Goal: Task Accomplishment & Management: Complete application form

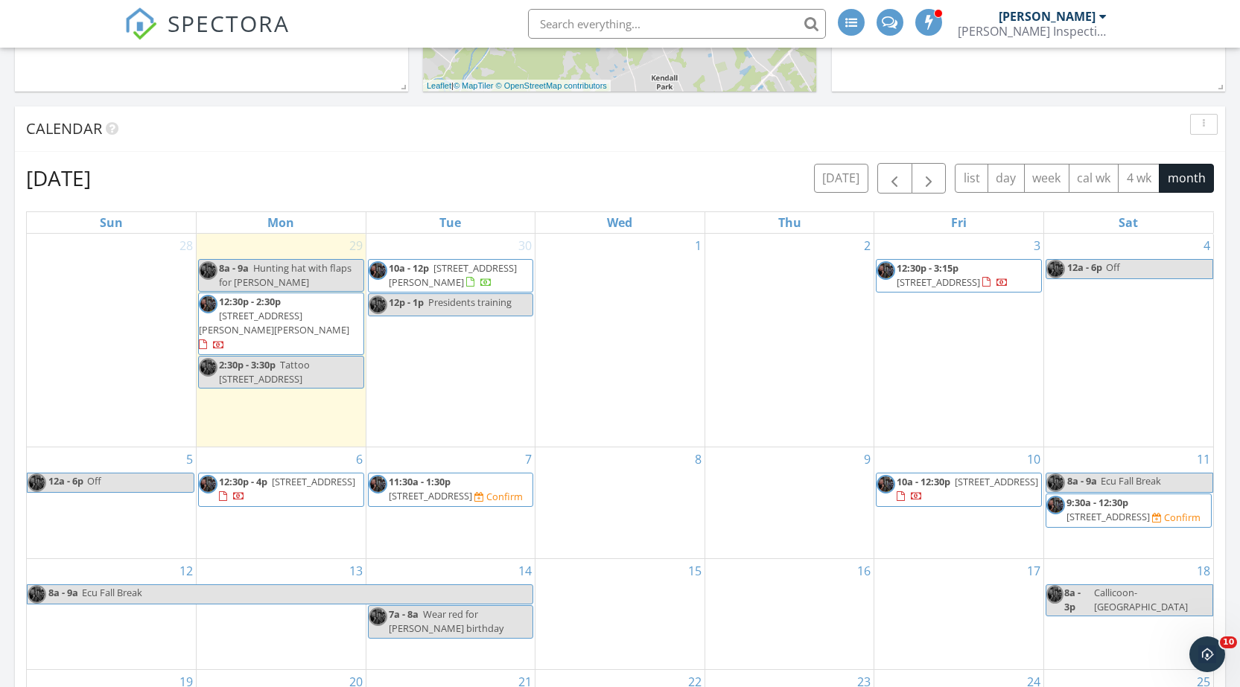
scroll to position [745, 0]
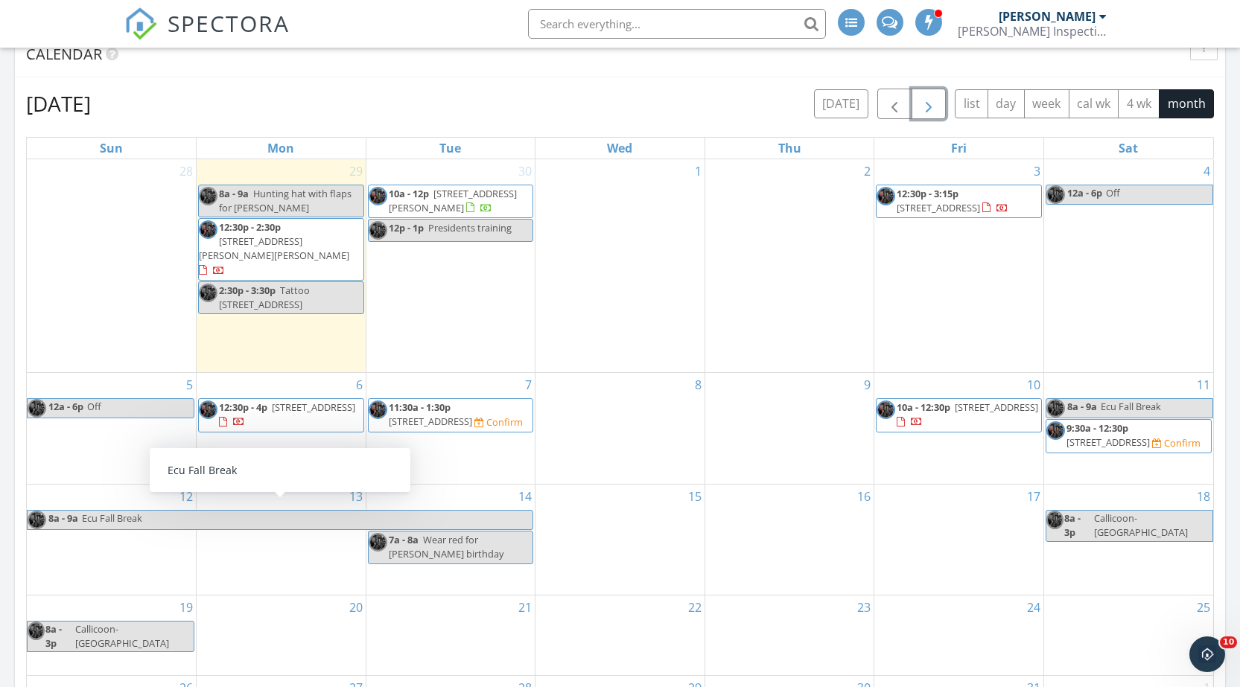
click at [458, 439] on div "7 11:30a - 1:30p 104 Paradise Blvd, Toms River 08757 Confirm" at bounding box center [450, 428] width 169 height 111
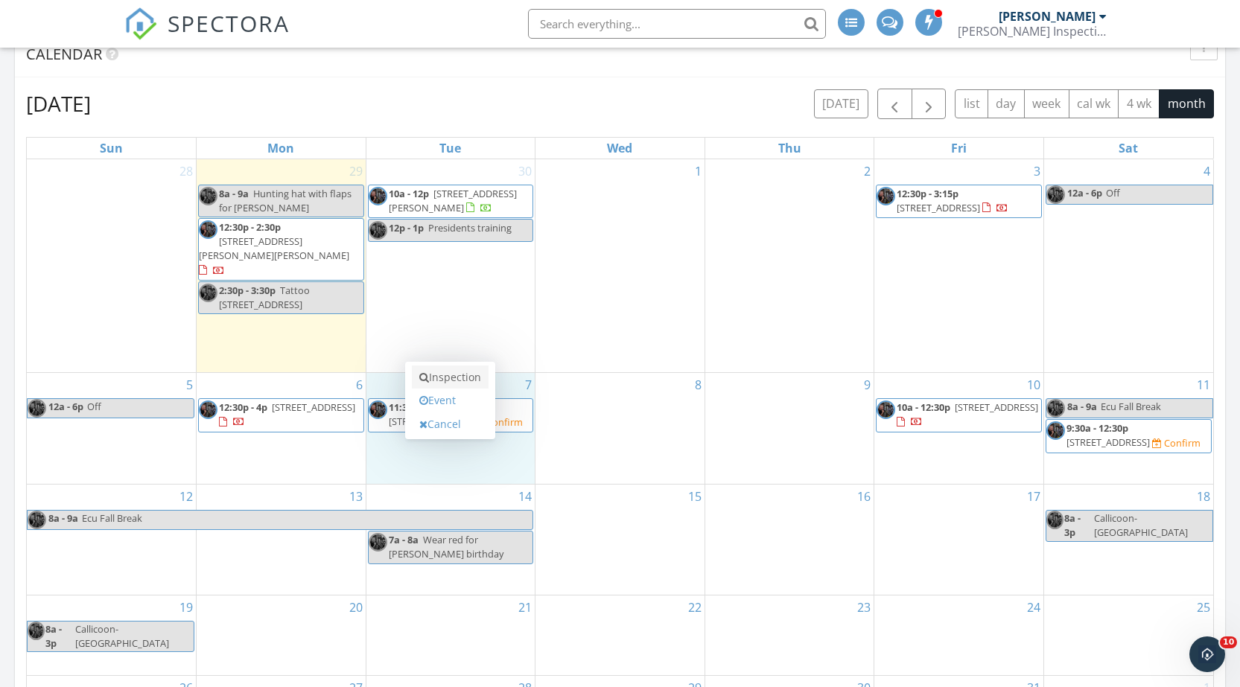
click at [470, 373] on link "Inspection" at bounding box center [450, 378] width 77 height 24
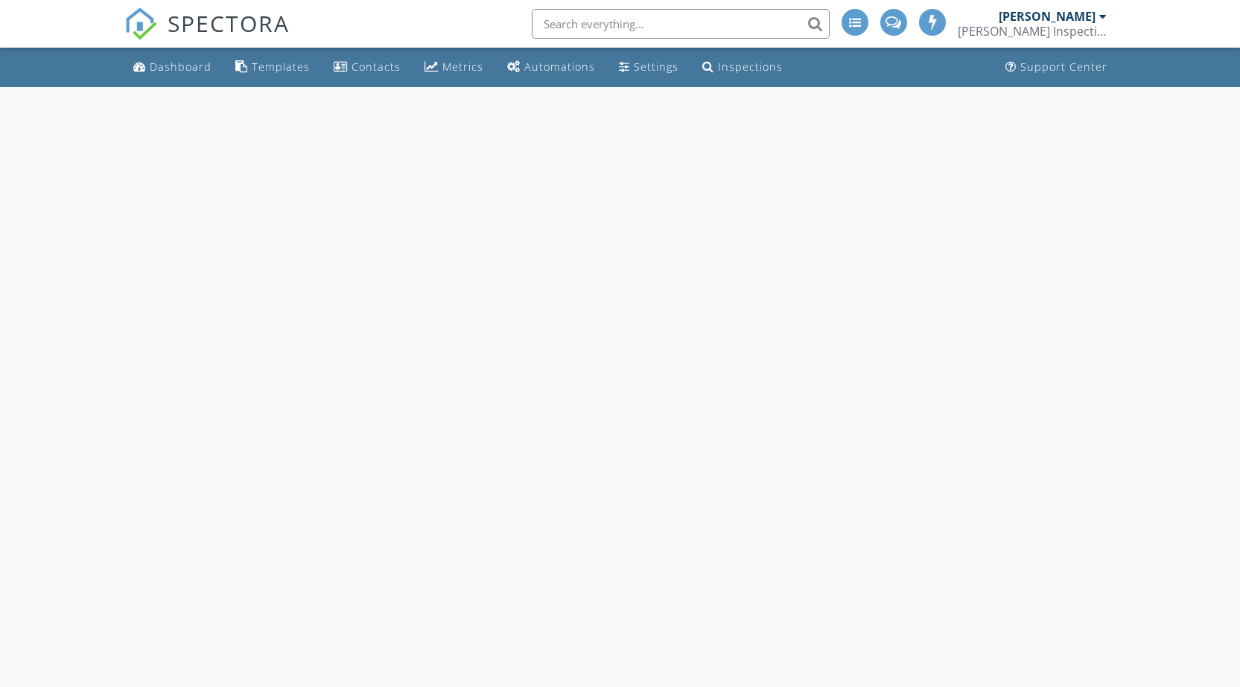
select select "9"
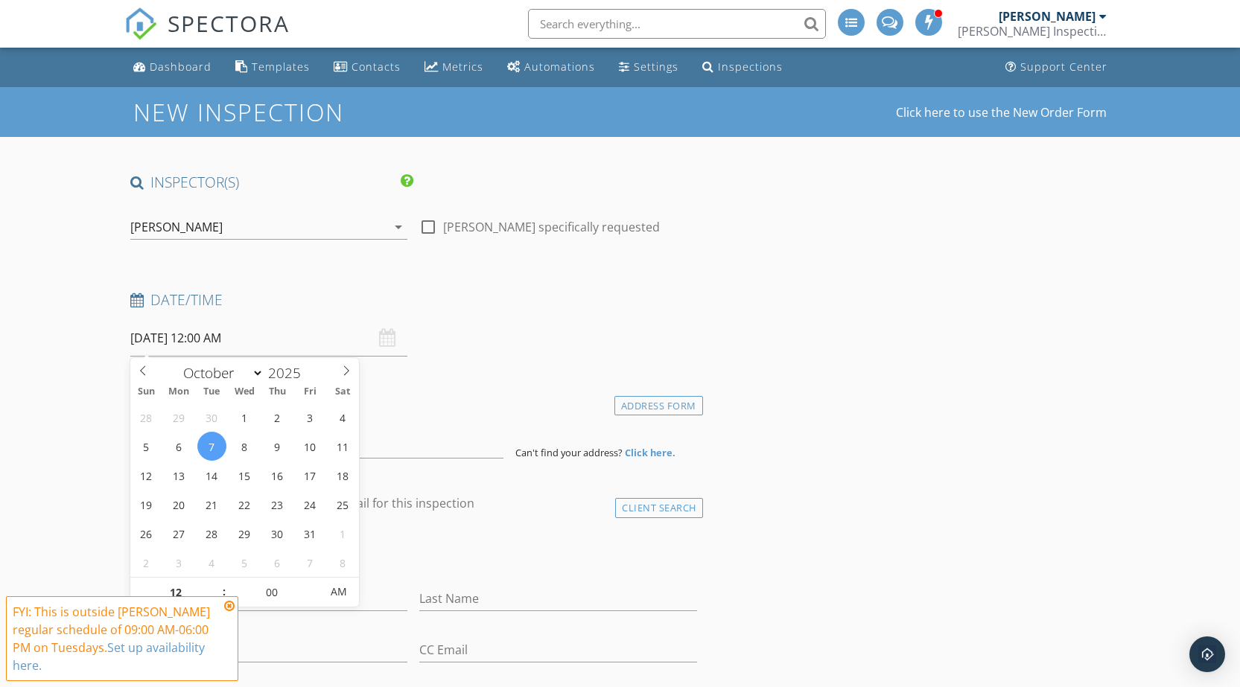
click at [224, 341] on input "10/07/2025 12:00 AM" at bounding box center [269, 338] width 278 height 36
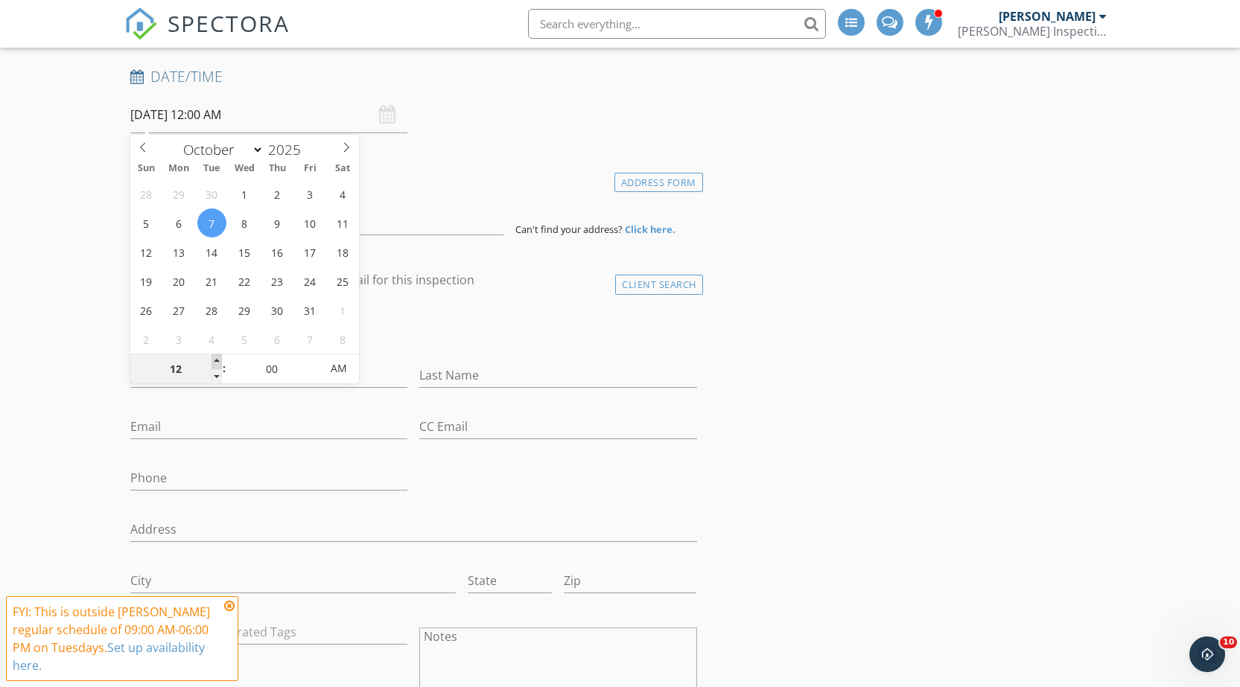
type input "01"
type input "10/07/2025 1:00 AM"
click at [215, 363] on span at bounding box center [217, 361] width 10 height 15
type input "02"
click at [215, 363] on span at bounding box center [217, 361] width 10 height 15
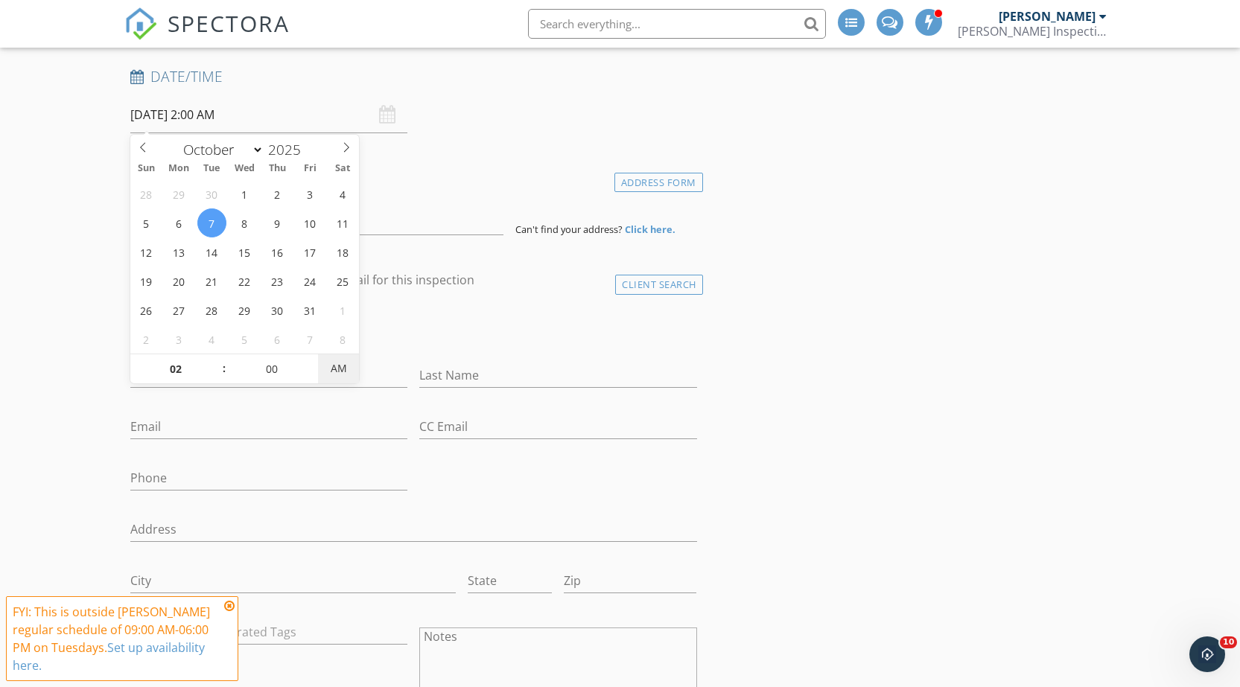
type input "10/07/2025 2:00 PM"
click at [330, 369] on span "AM" at bounding box center [338, 369] width 41 height 30
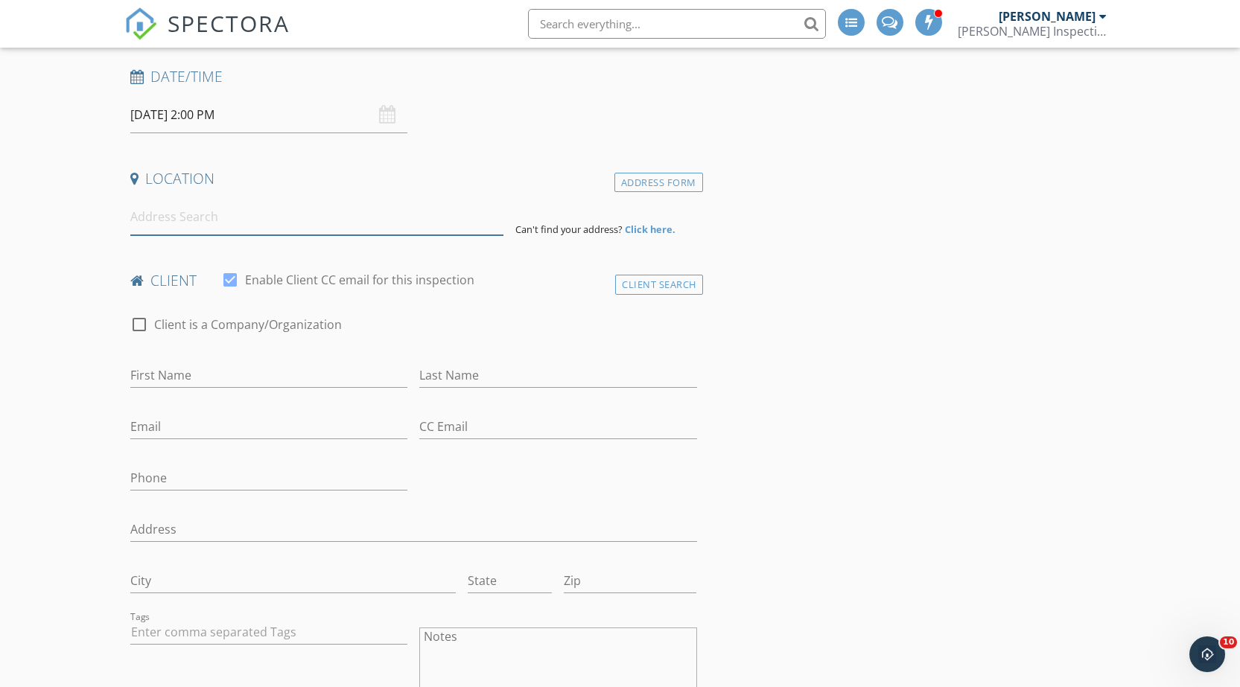
click at [199, 219] on input at bounding box center [317, 217] width 374 height 36
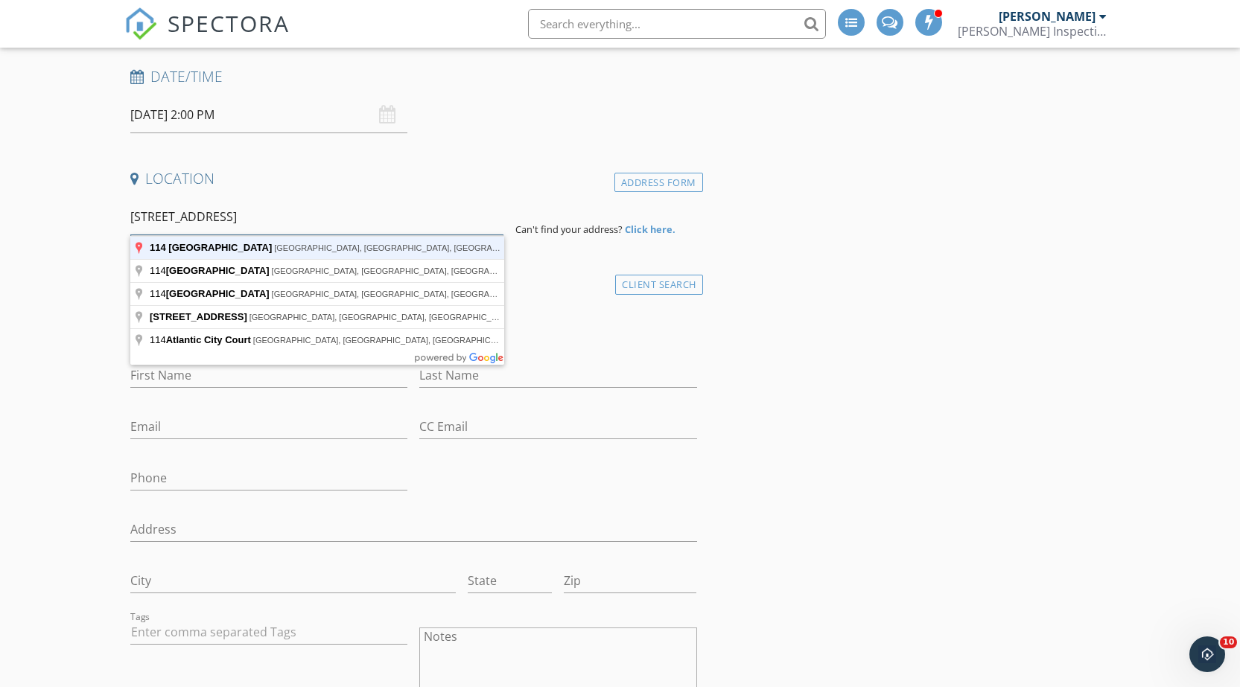
type input "114 Atlantic City Blvd, Beachwood, NJ, USA"
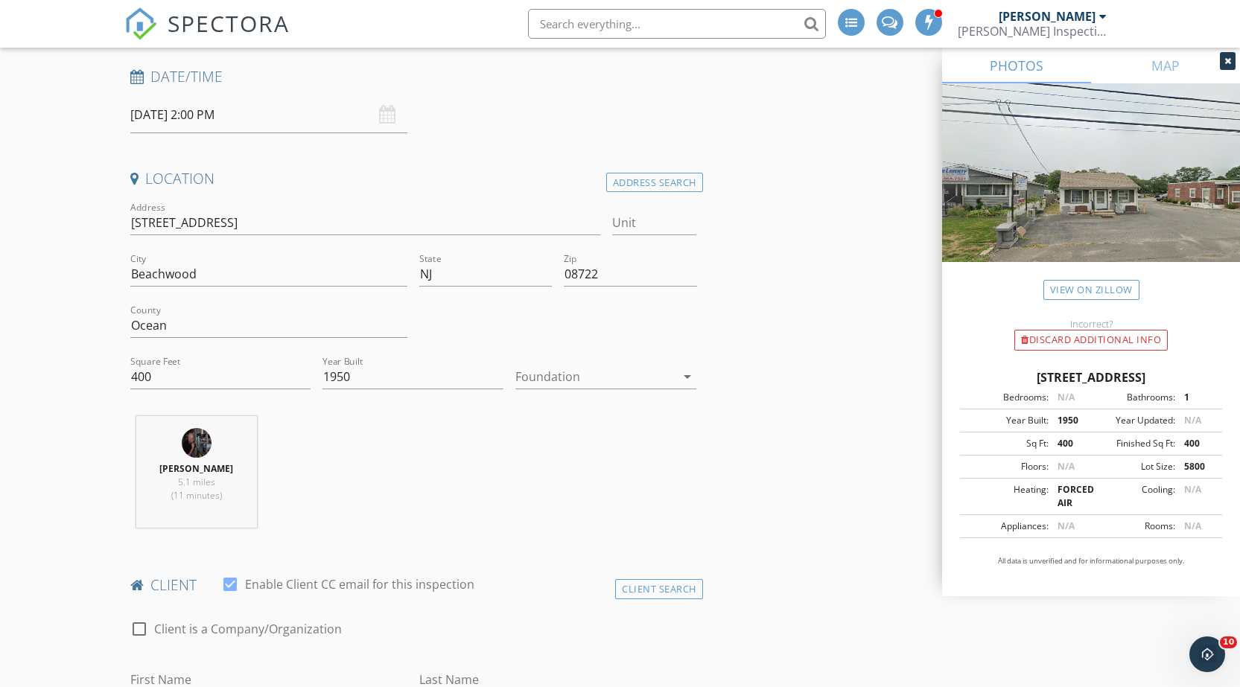
click at [574, 379] on div at bounding box center [595, 377] width 160 height 24
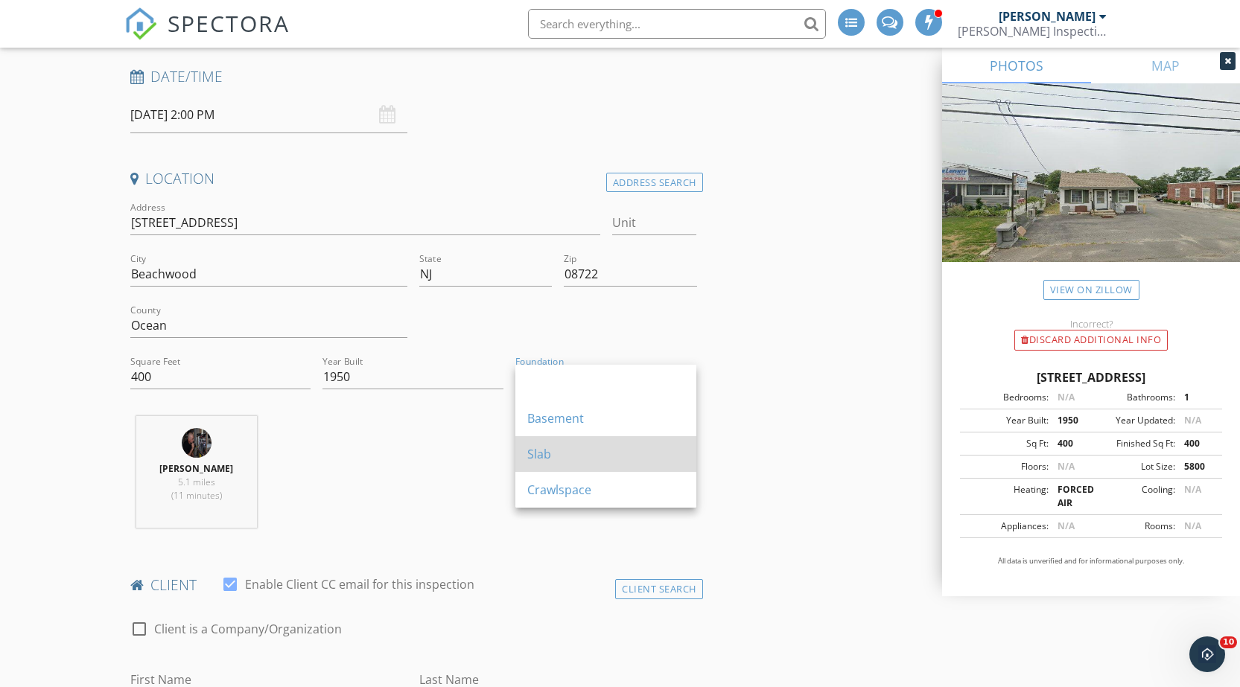
click at [550, 451] on div "Slab" at bounding box center [605, 454] width 157 height 18
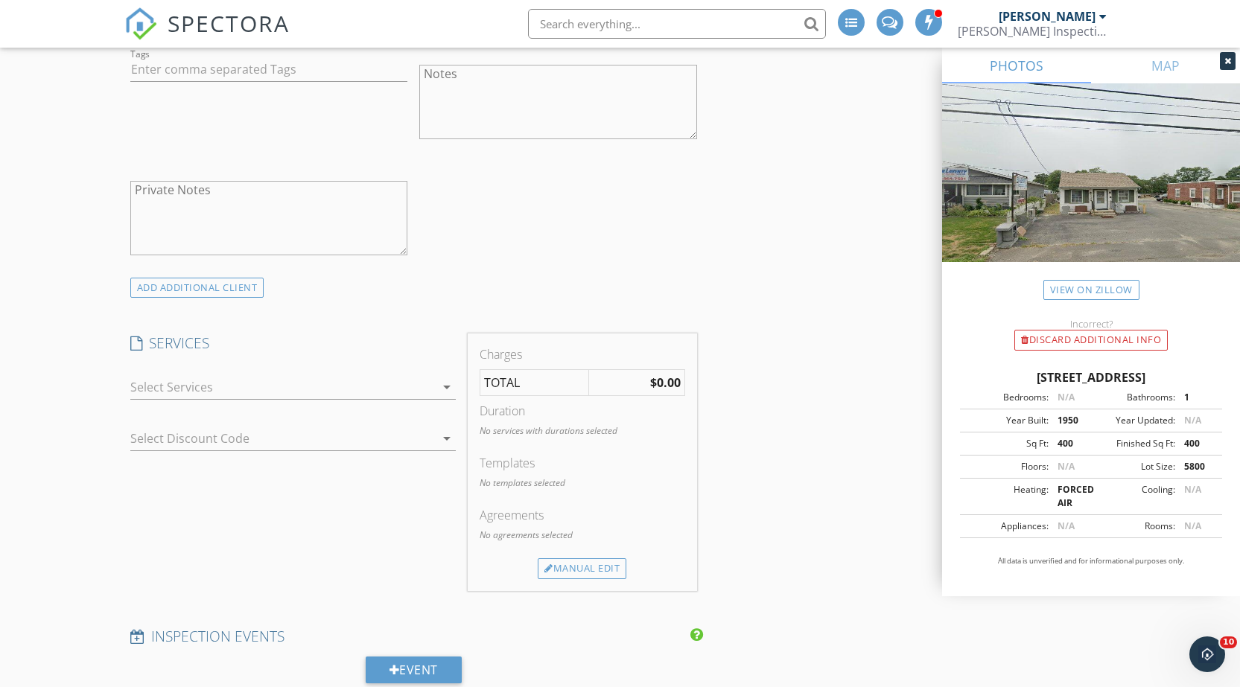
scroll to position [1117, 0]
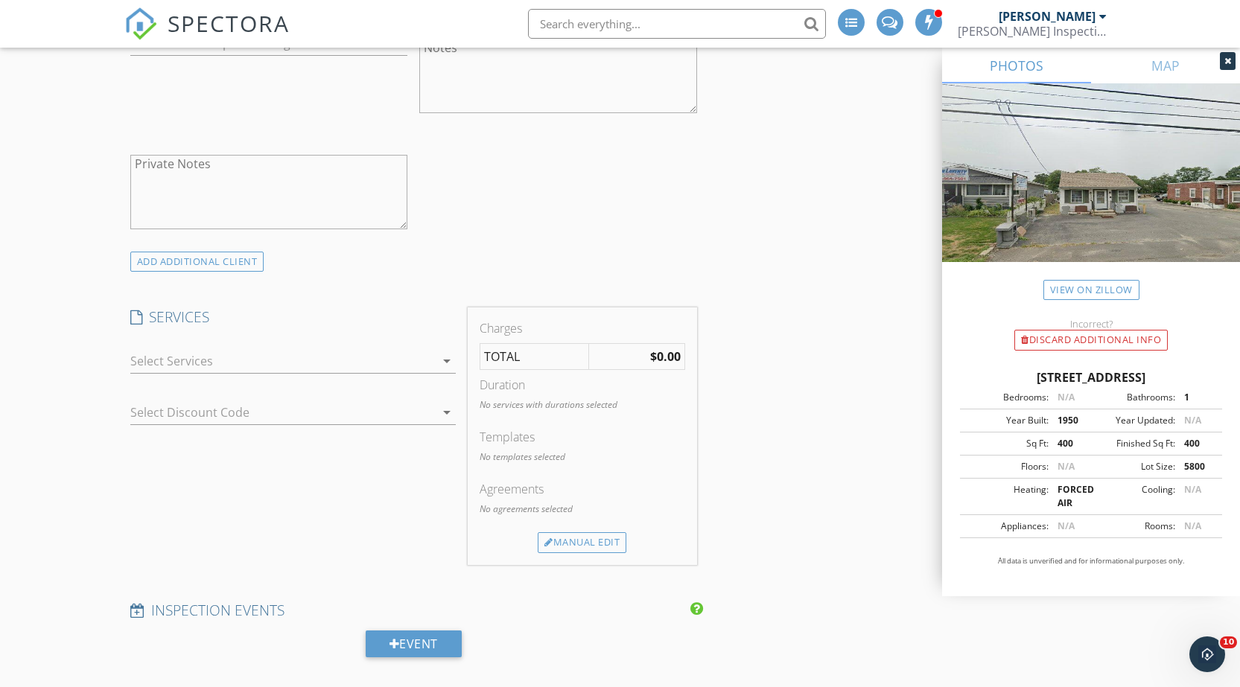
click at [197, 369] on div at bounding box center [282, 361] width 305 height 24
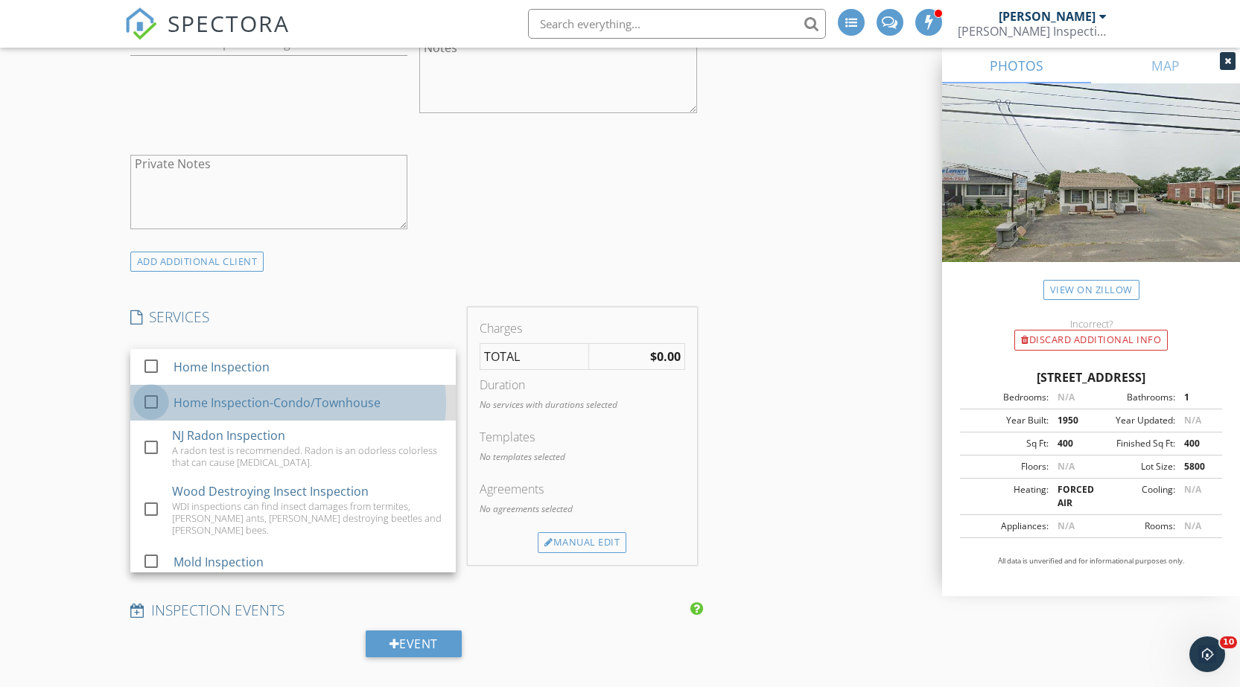
click at [149, 396] on div at bounding box center [151, 401] width 25 height 25
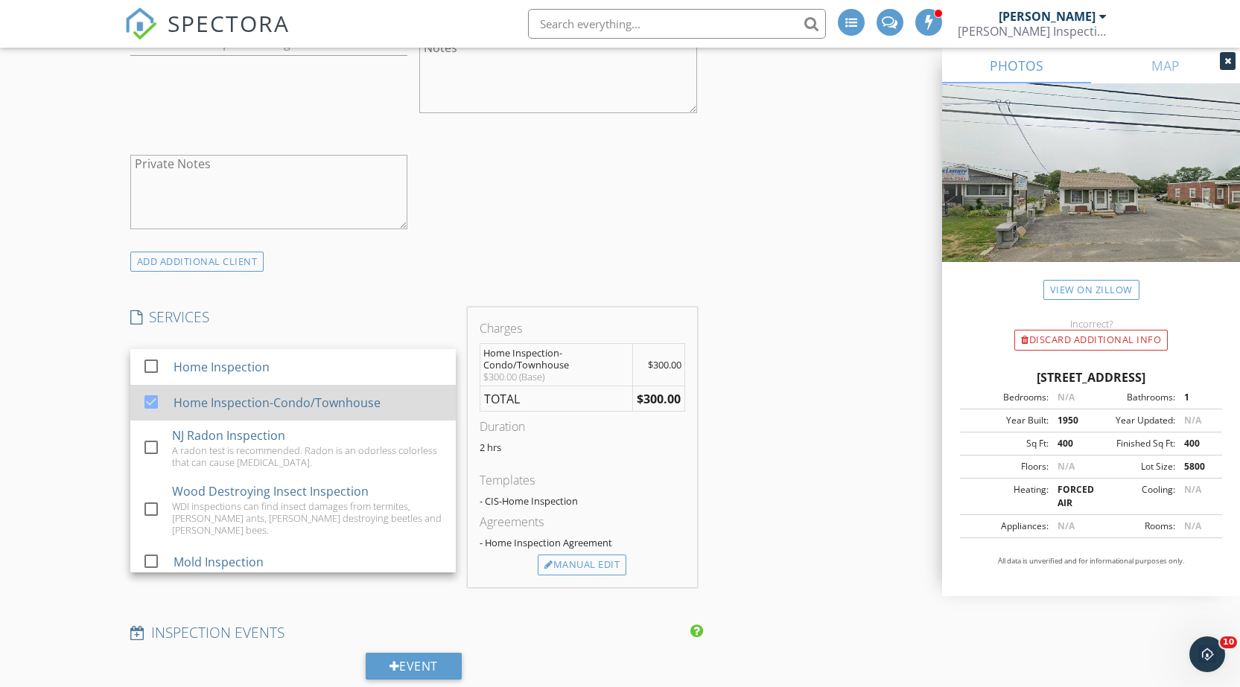
click at [150, 395] on div at bounding box center [151, 401] width 25 height 25
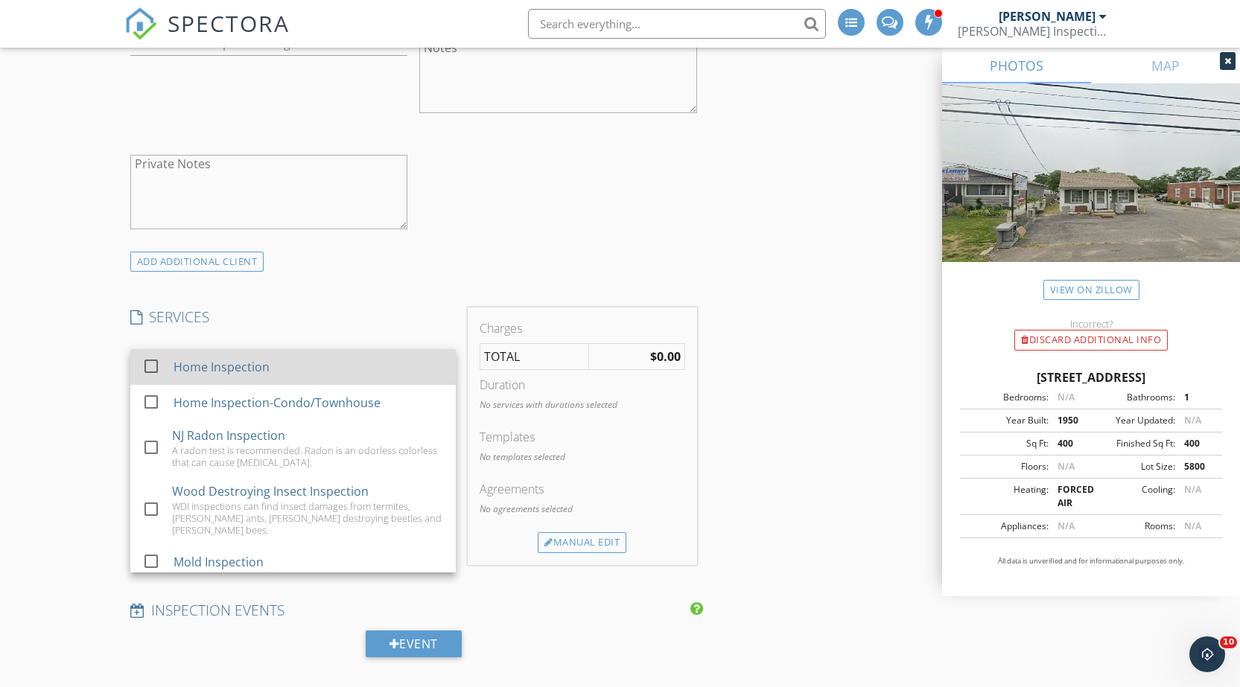
click at [150, 370] on div at bounding box center [151, 366] width 25 height 25
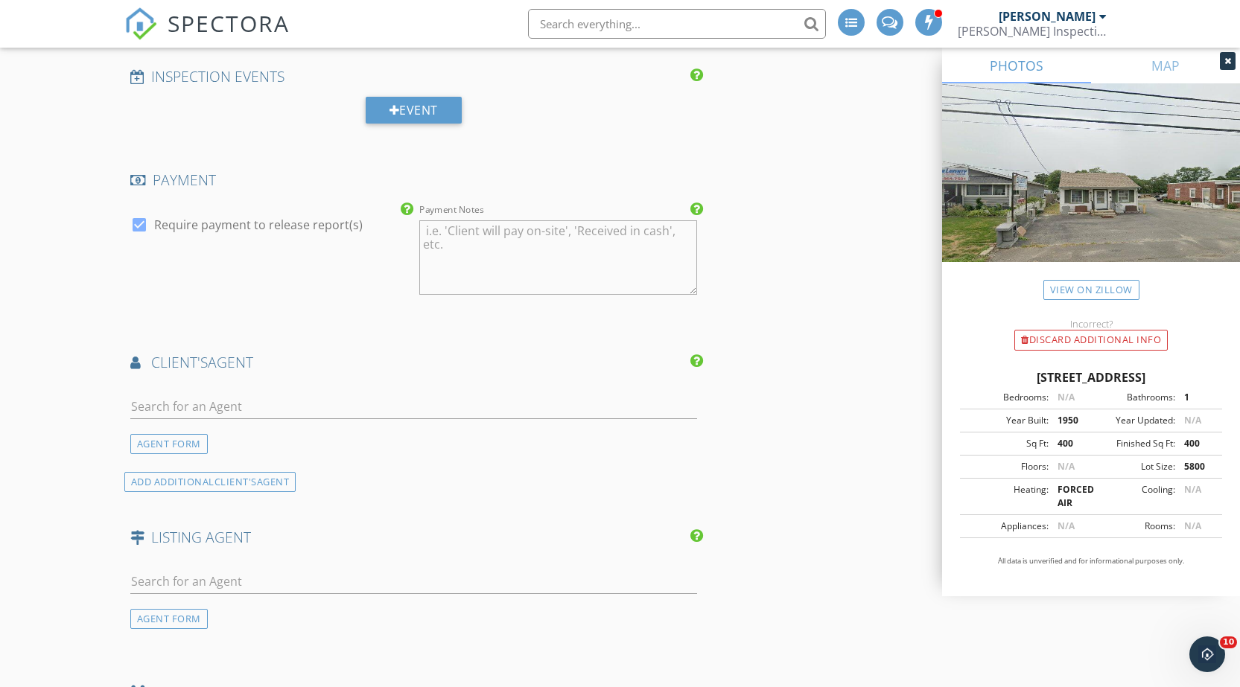
scroll to position [2011, 0]
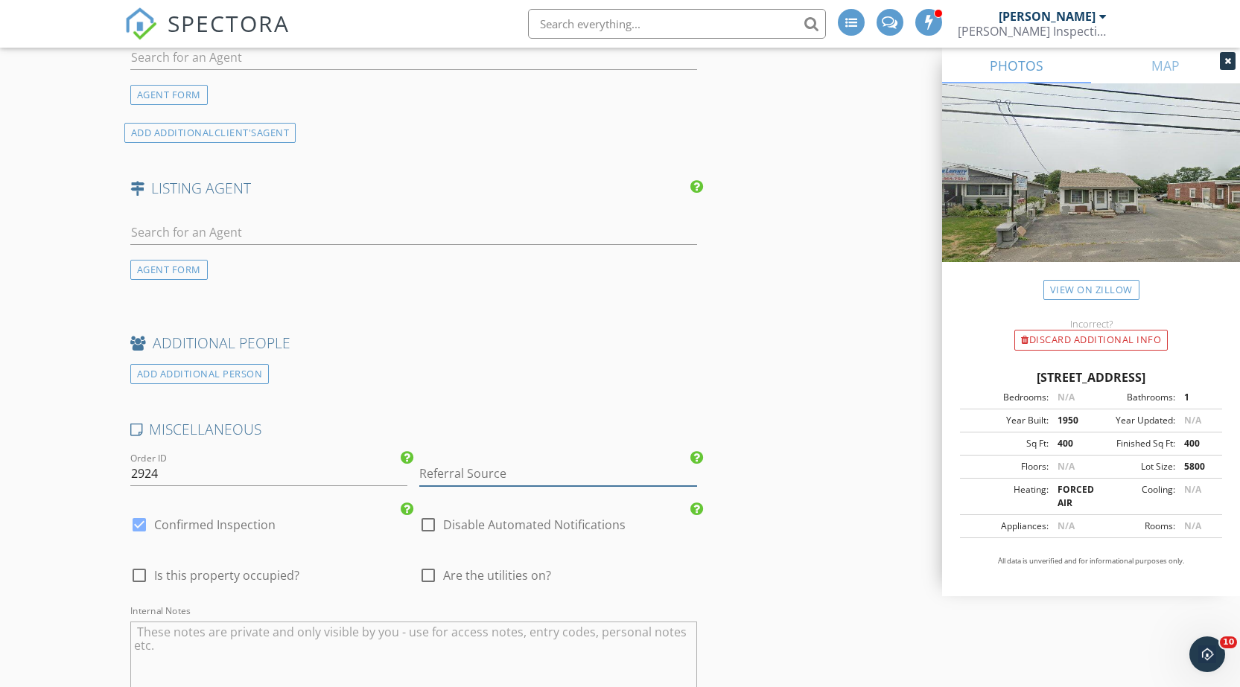
click at [477, 465] on input "Referral Source" at bounding box center [558, 474] width 278 height 25
click at [465, 492] on div "Buyers Agent" at bounding box center [558, 504] width 276 height 30
type input "Buyers Agent"
click at [134, 524] on div at bounding box center [139, 524] width 25 height 25
checkbox input "false"
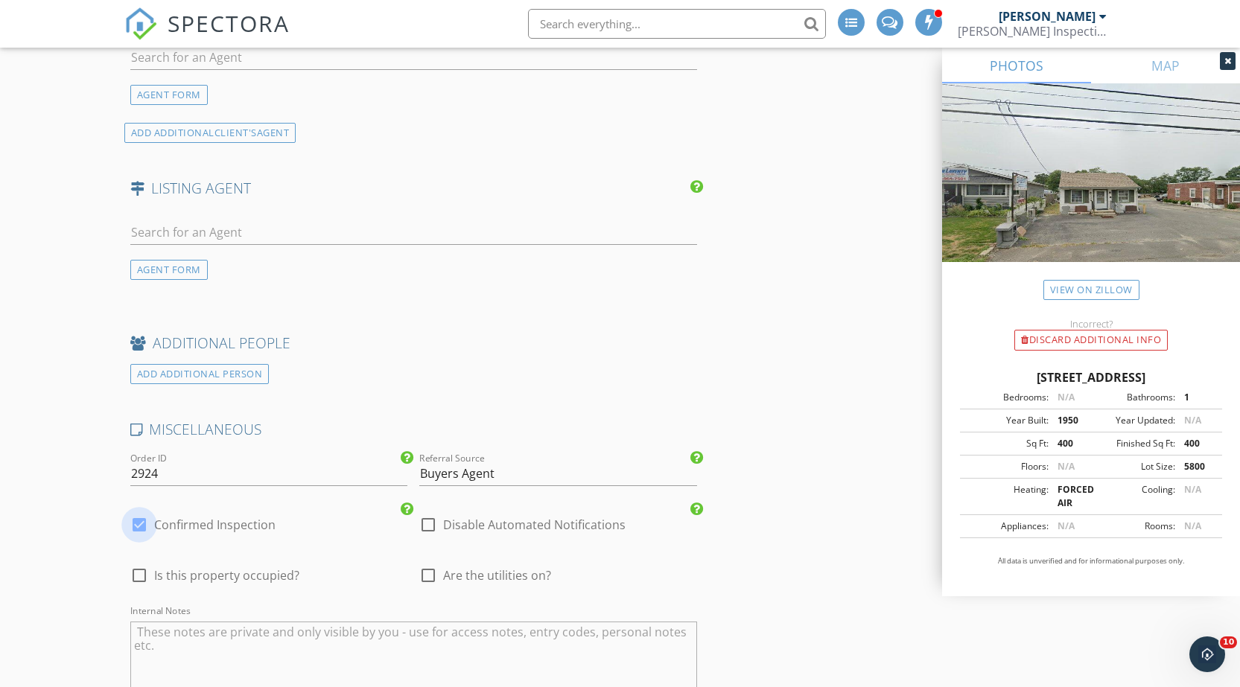
checkbox input "true"
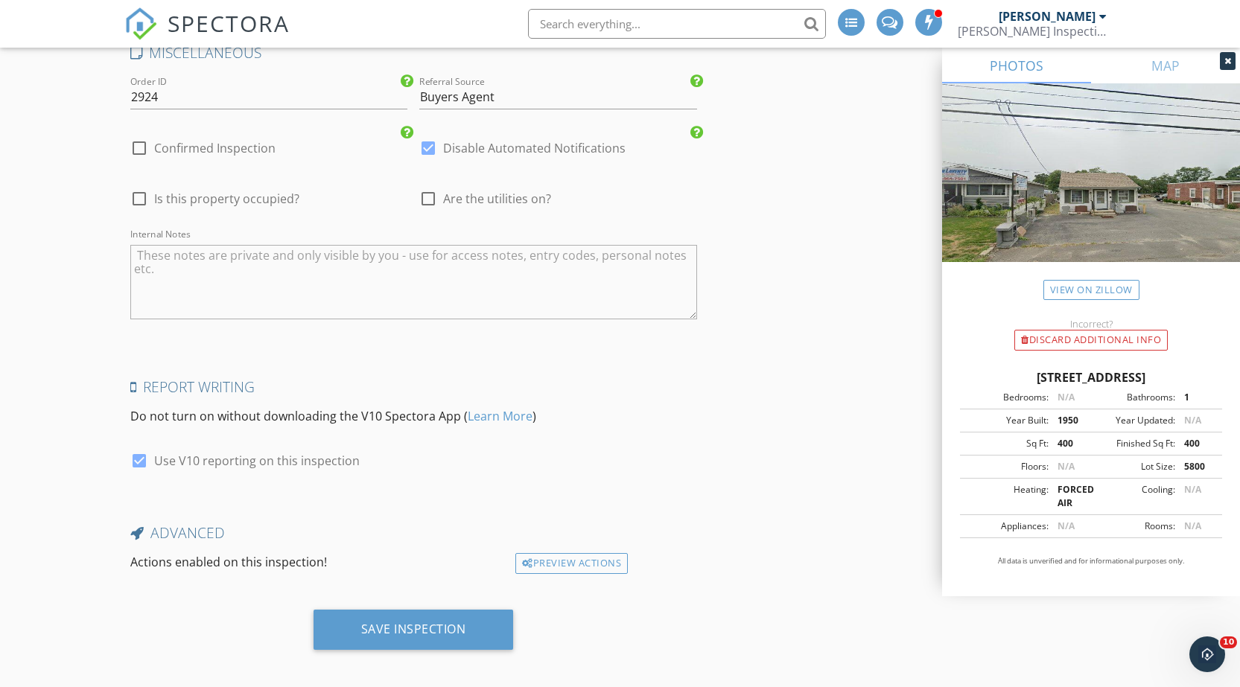
scroll to position [2397, 0]
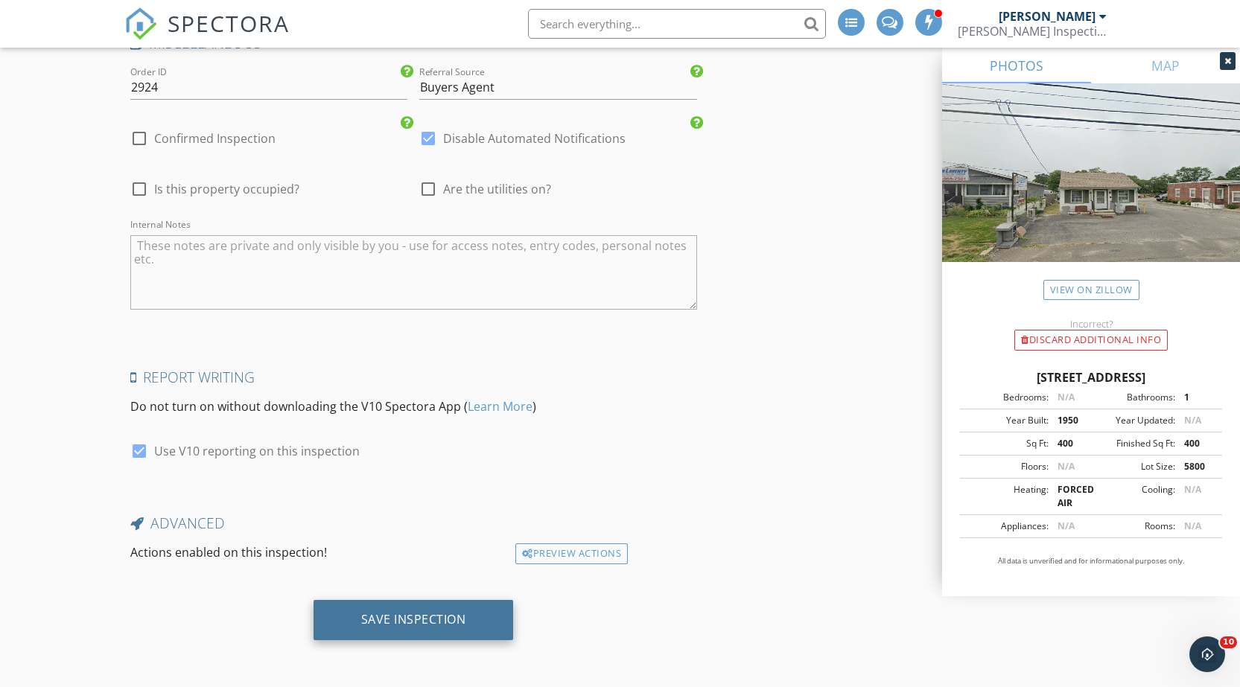
drag, startPoint x: 436, startPoint y: 611, endPoint x: 436, endPoint y: 619, distance: 8.2
click at [436, 611] on div "Save Inspection" at bounding box center [414, 620] width 200 height 40
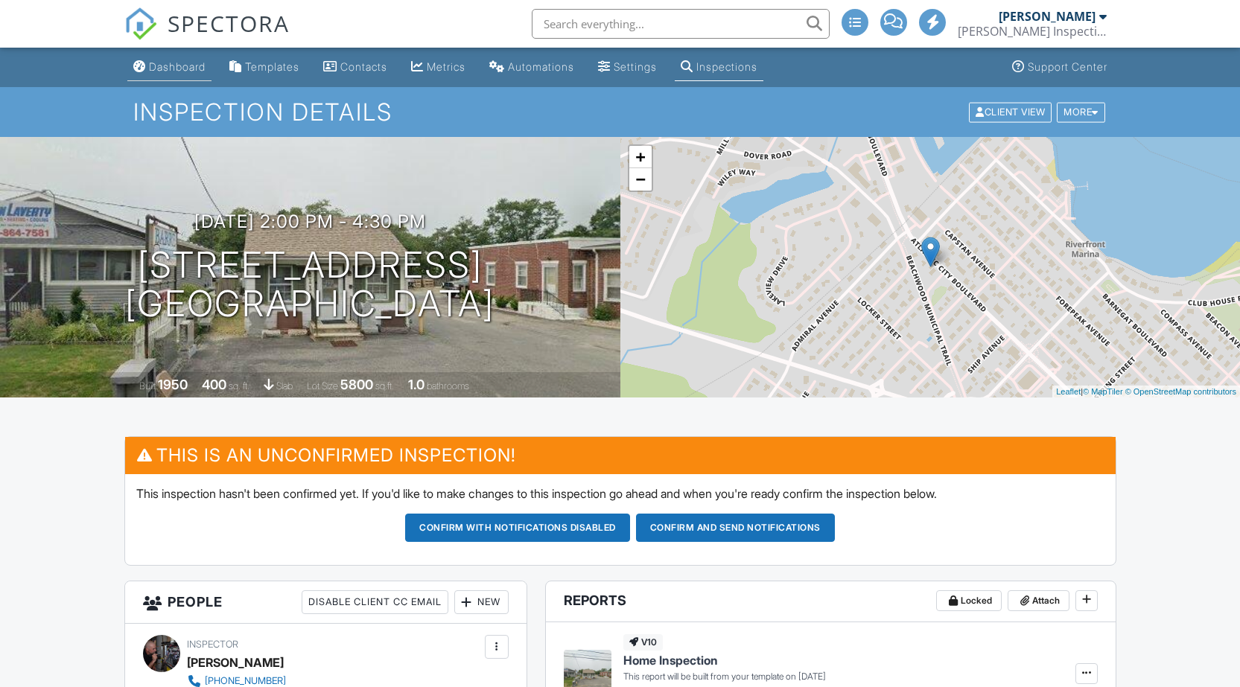
click at [179, 67] on div "Dashboard" at bounding box center [177, 66] width 57 height 13
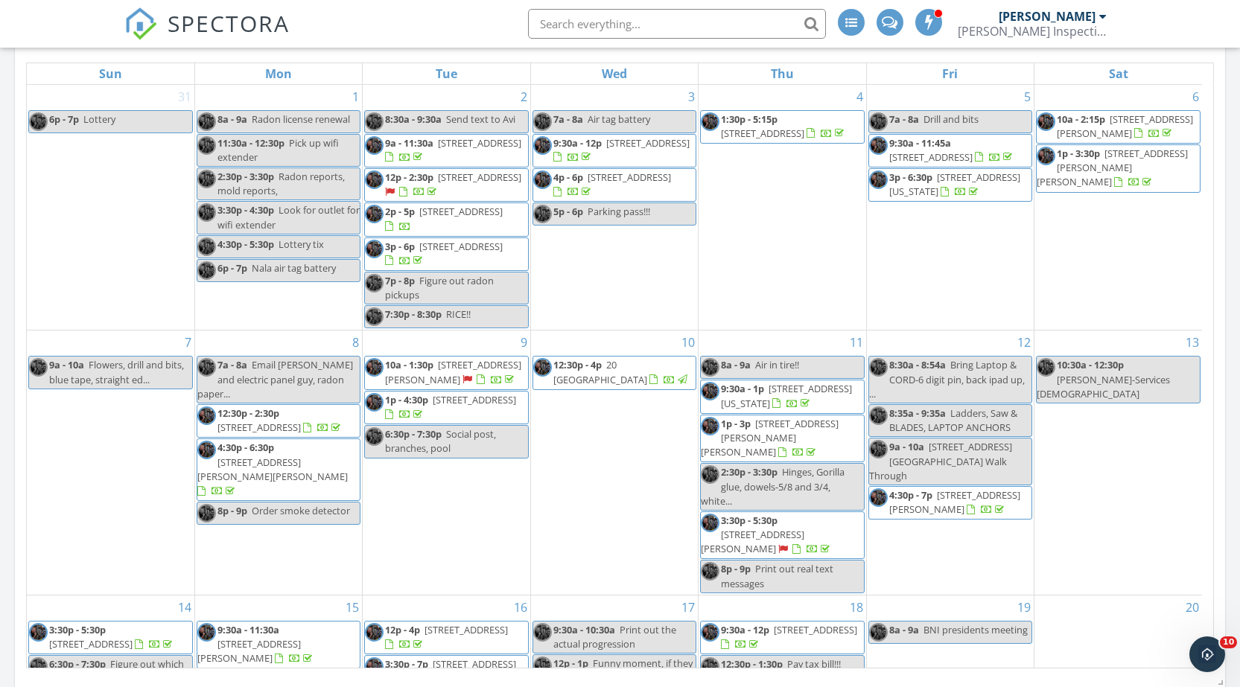
scroll to position [447, 0]
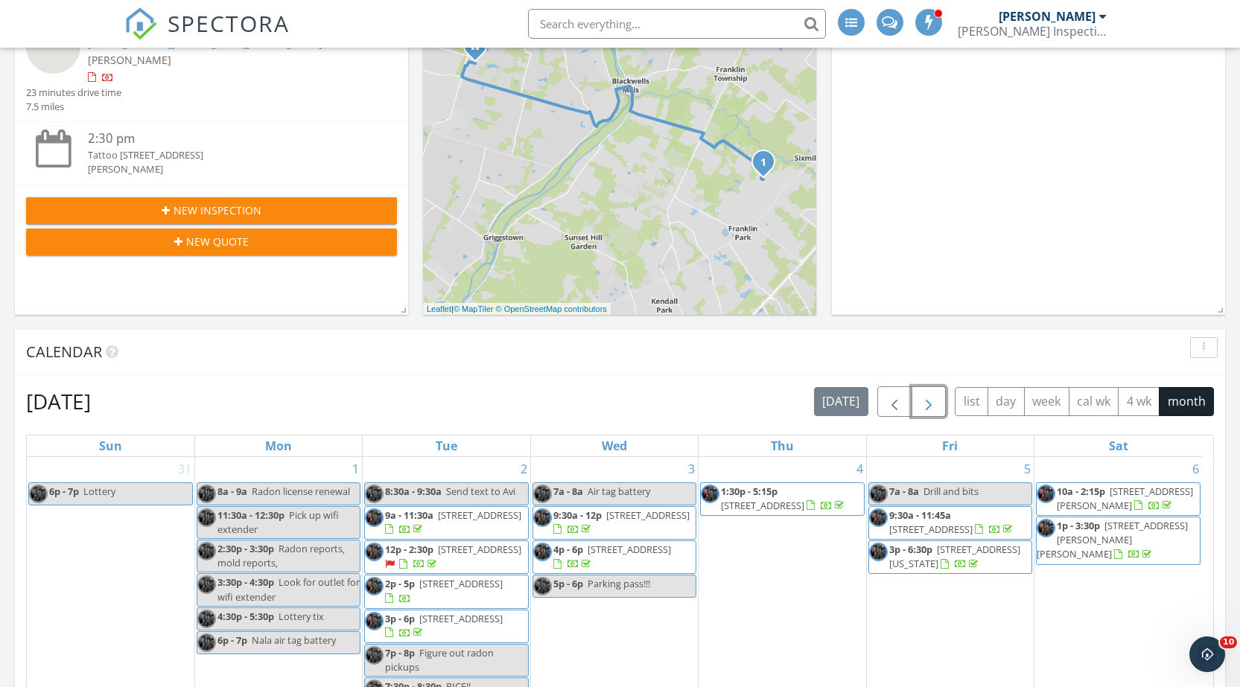
click at [938, 401] on button "button" at bounding box center [929, 402] width 35 height 31
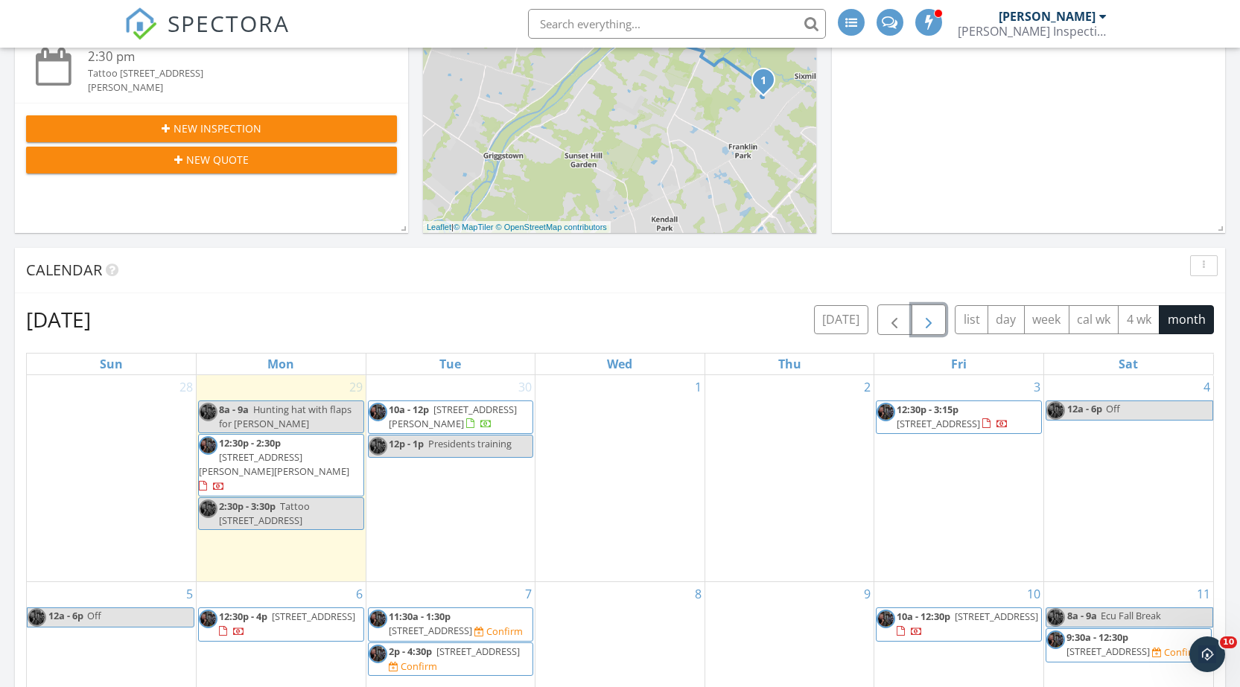
scroll to position [745, 0]
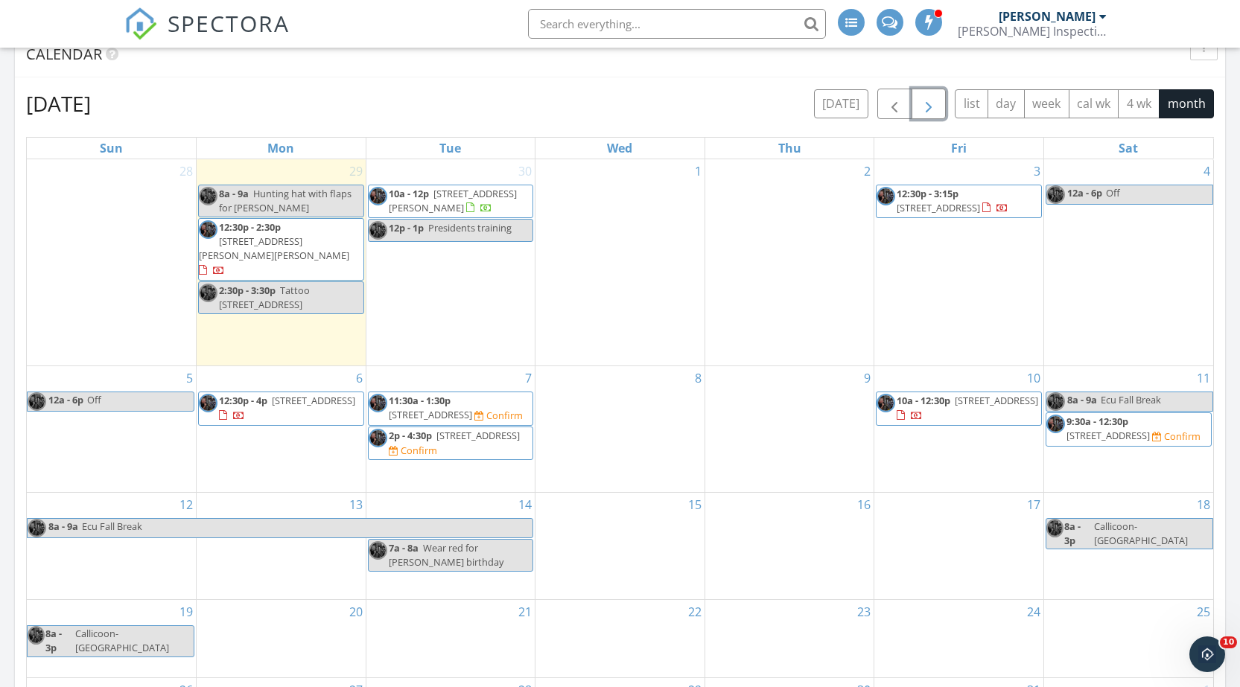
click at [935, 98] on span "button" at bounding box center [929, 104] width 18 height 18
